Goal: Transaction & Acquisition: Subscribe to service/newsletter

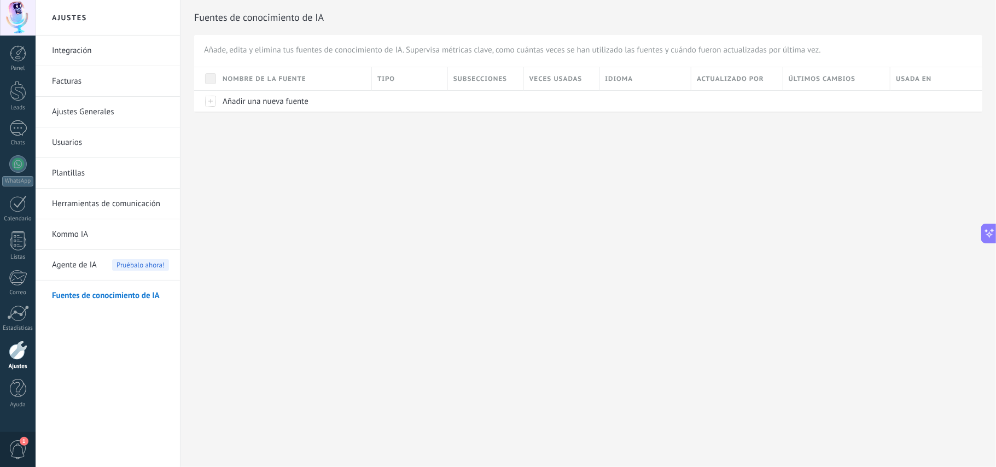
click at [21, 442] on span "1" at bounding box center [24, 441] width 9 height 9
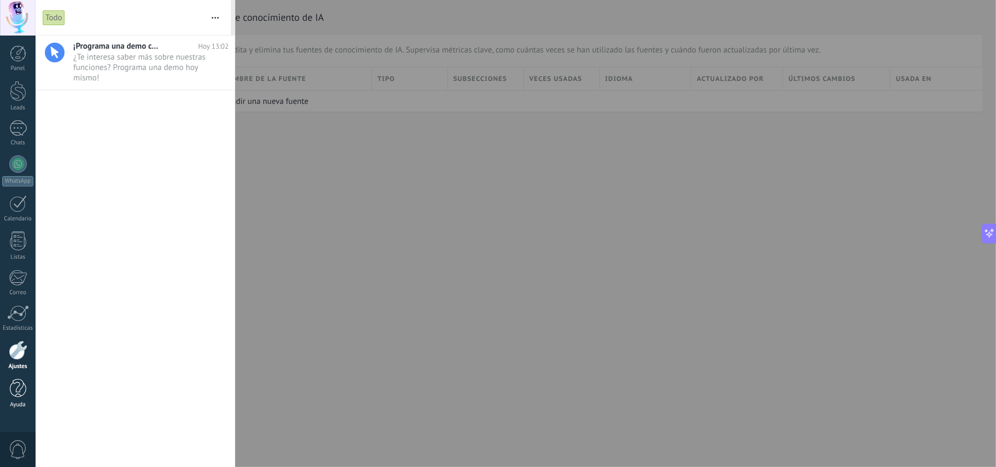
click at [23, 398] on div at bounding box center [18, 388] width 16 height 19
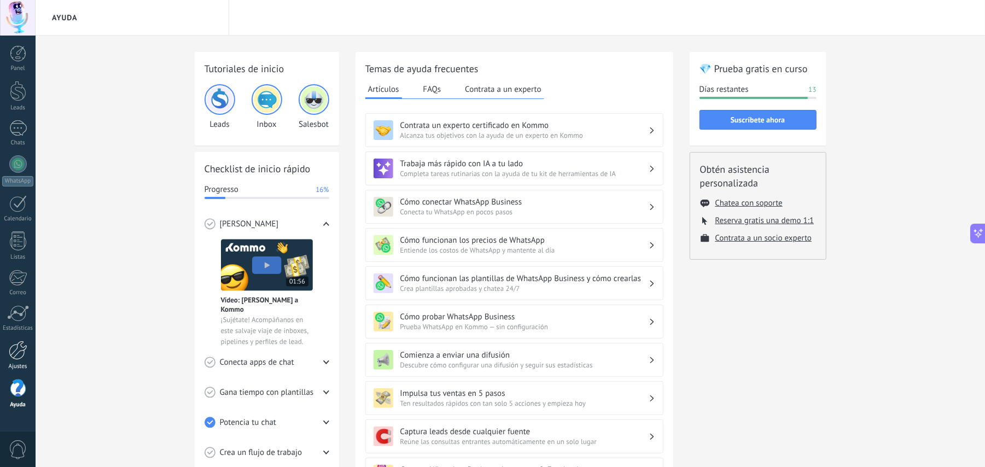
click at [17, 355] on div at bounding box center [18, 350] width 19 height 19
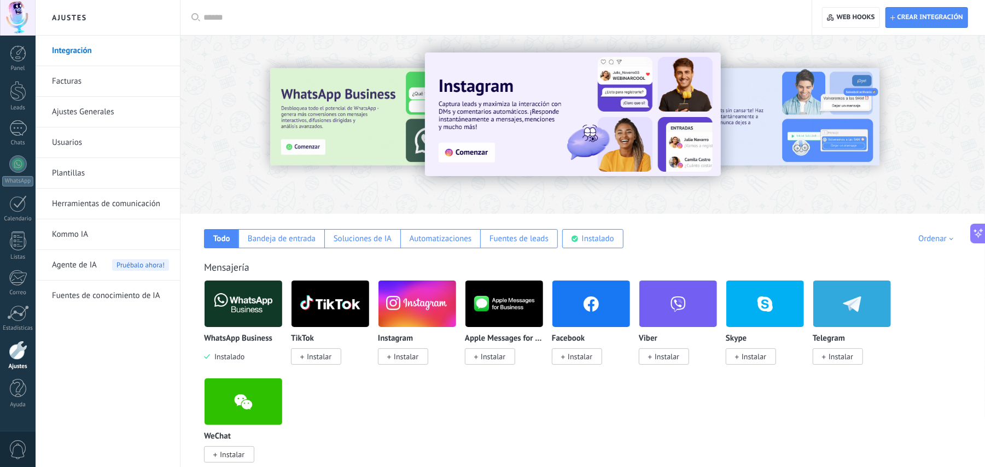
click at [110, 118] on link "Ajustes Generales" at bounding box center [110, 112] width 117 height 31
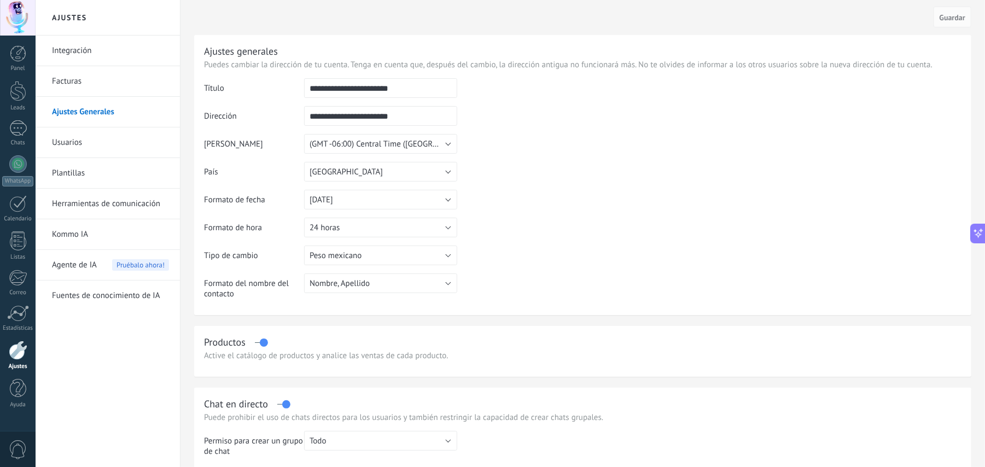
click at [86, 92] on link "Facturas" at bounding box center [110, 81] width 117 height 31
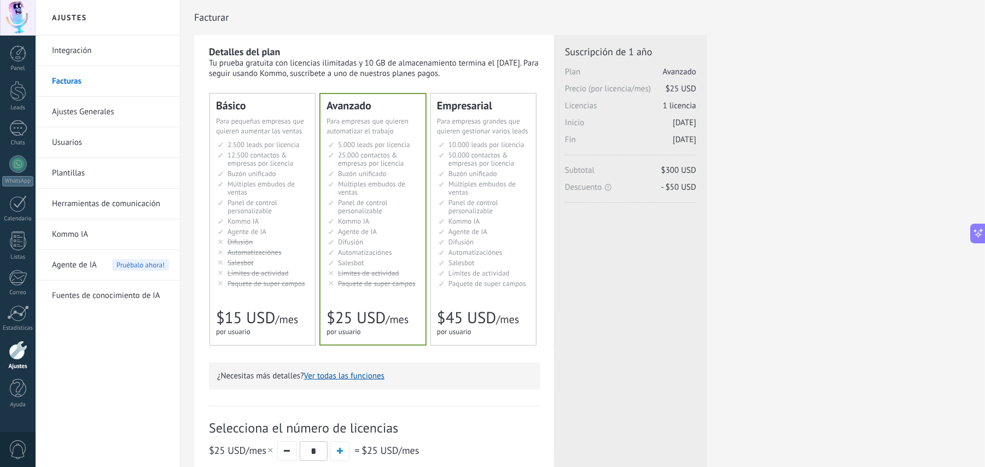
scroll to position [91, 0]
click at [245, 255] on span "Automatizaciónes" at bounding box center [254, 252] width 54 height 9
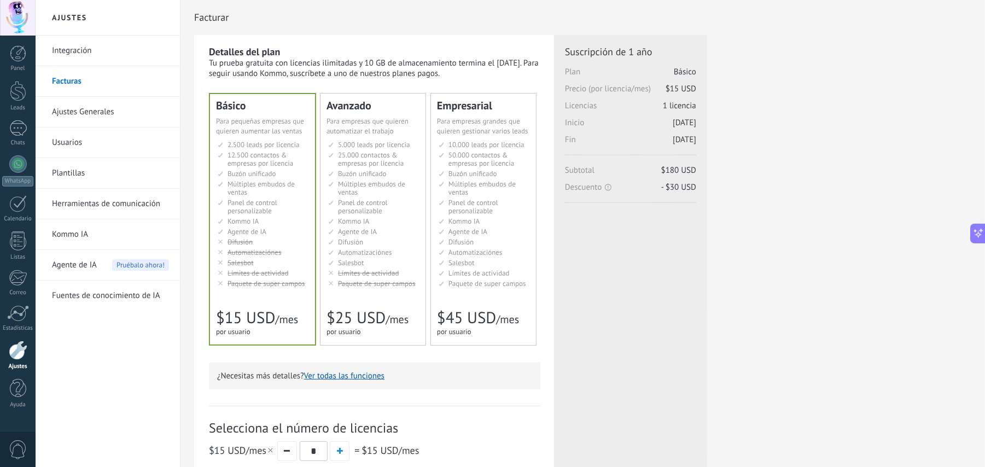
click at [367, 215] on span "Panel de control personalizable" at bounding box center [363, 206] width 50 height 17
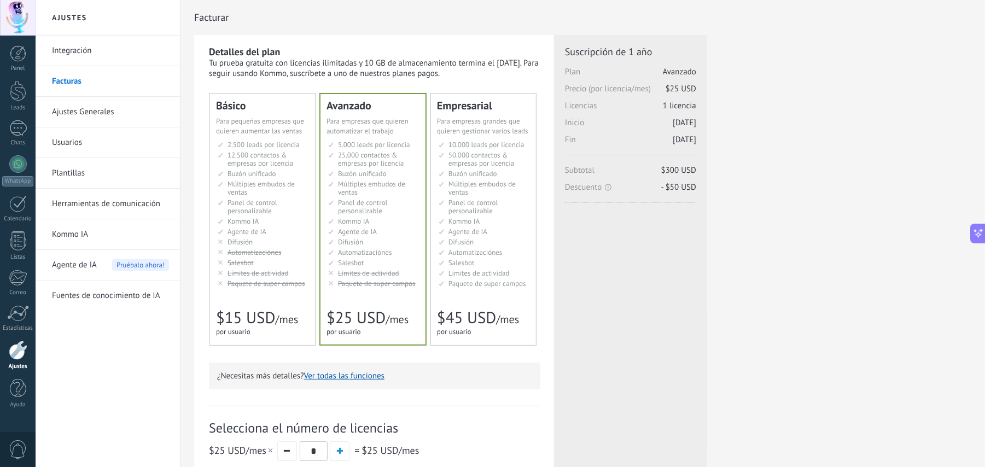
click at [469, 214] on span "Panel de control personalizable" at bounding box center [473, 206] width 50 height 17
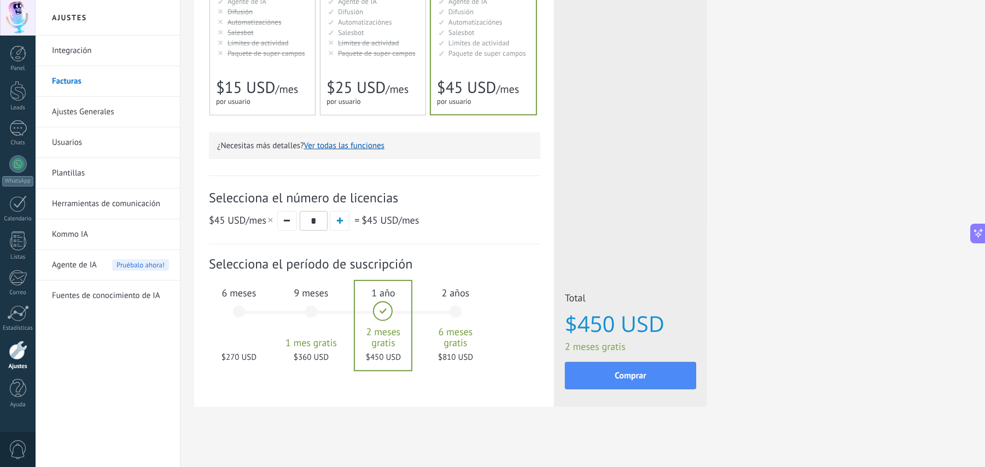
scroll to position [233, 0]
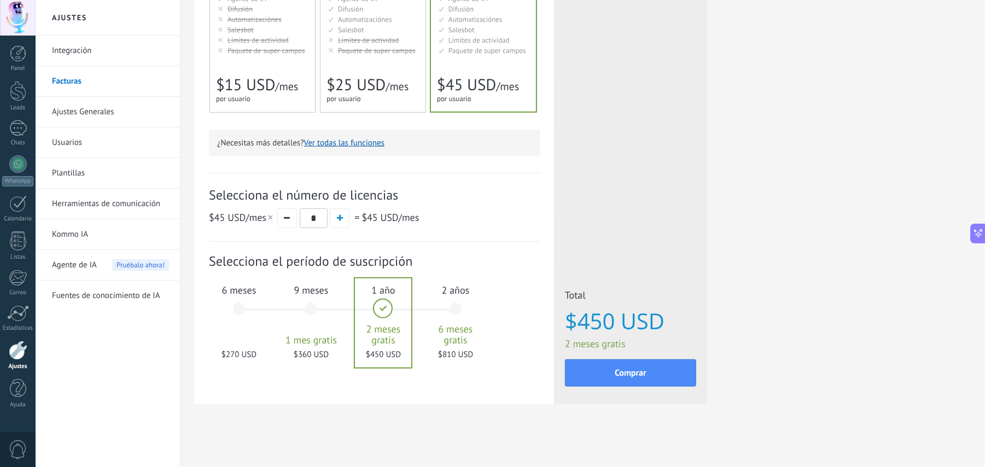
click at [252, 337] on div "6 meses $270 USD" at bounding box center [238, 314] width 59 height 77
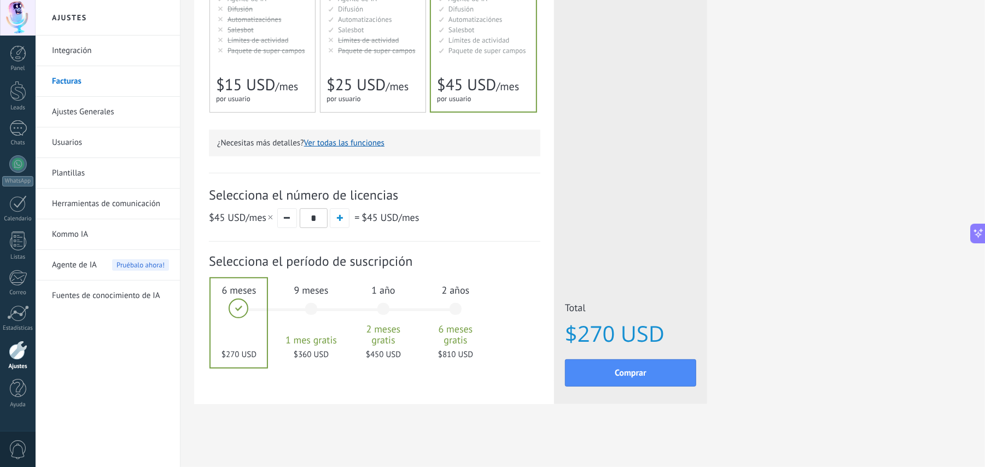
click at [317, 326] on div "9 meses 1 mes gratis $360 USD" at bounding box center [311, 314] width 59 height 77
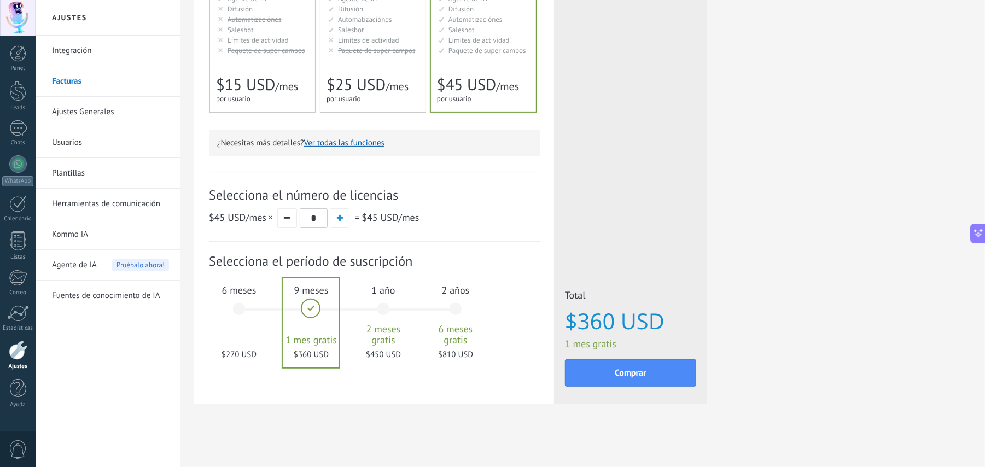
click at [378, 319] on div "1 año 2 meses gratis $450 USD" at bounding box center [383, 314] width 59 height 77
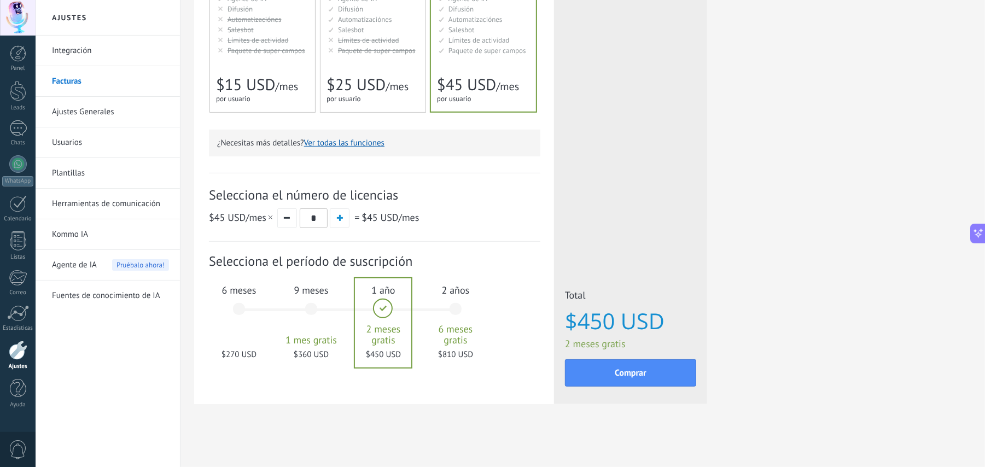
click at [231, 318] on div "6 meses $270 USD" at bounding box center [238, 314] width 59 height 77
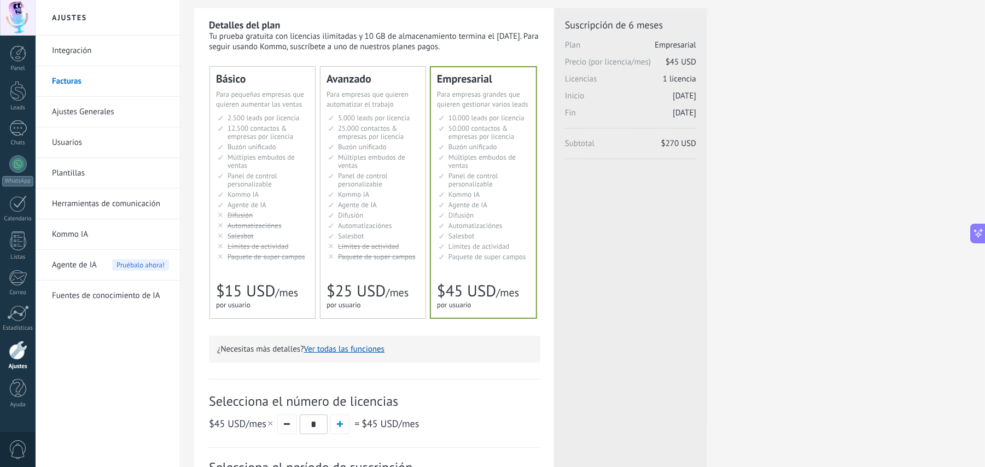
scroll to position [0, 0]
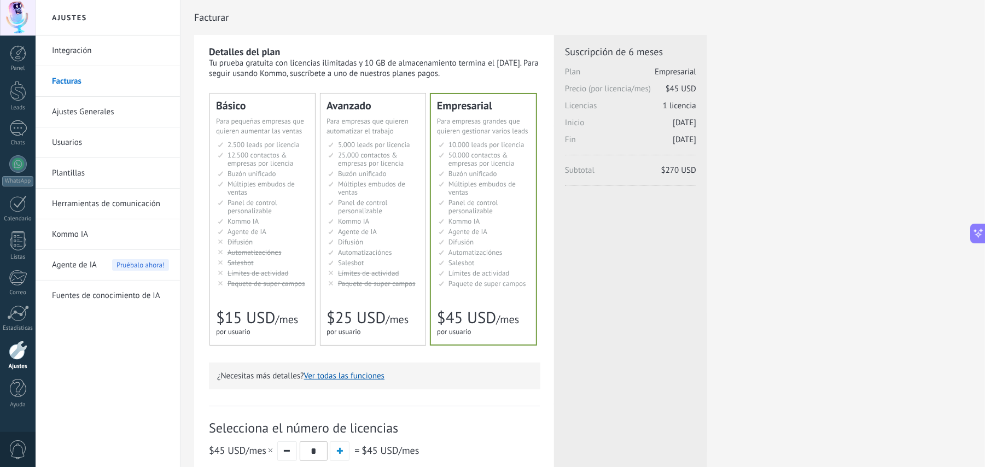
click at [300, 243] on li "Рассылки Broadcasting Difusión Google Analytics和网站集成 Difusão Penyiaran Toplu Me…" at bounding box center [263, 242] width 91 height 8
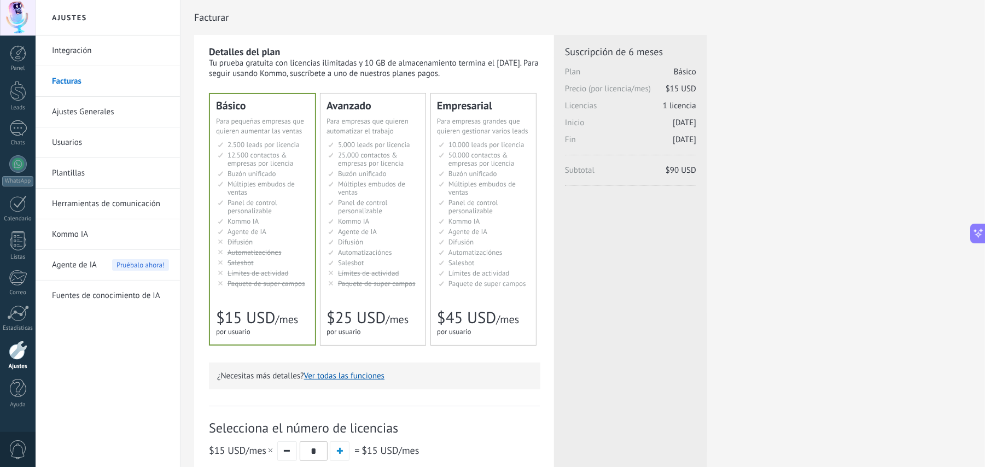
scroll to position [233, 0]
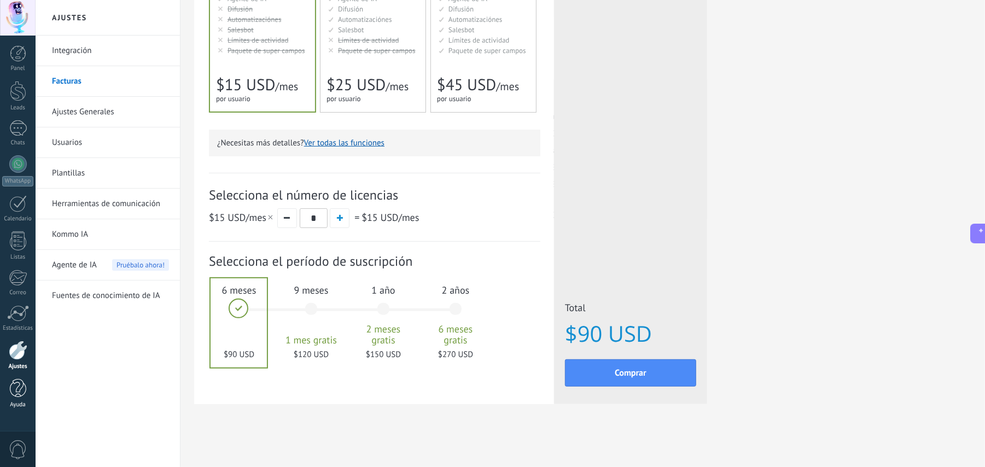
click at [19, 399] on link "Ayuda" at bounding box center [18, 394] width 36 height 30
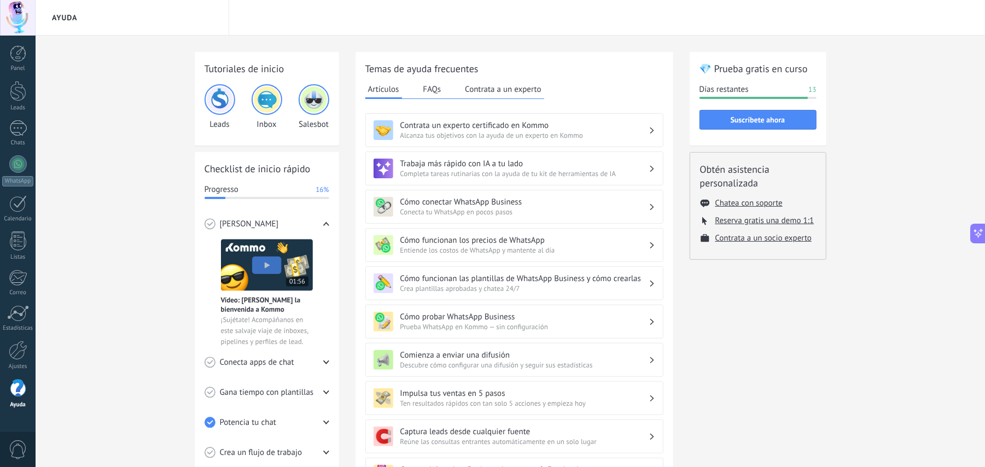
click at [496, 95] on button "Contrata a un experto" at bounding box center [502, 89] width 81 height 16
